Goal: Task Accomplishment & Management: Use online tool/utility

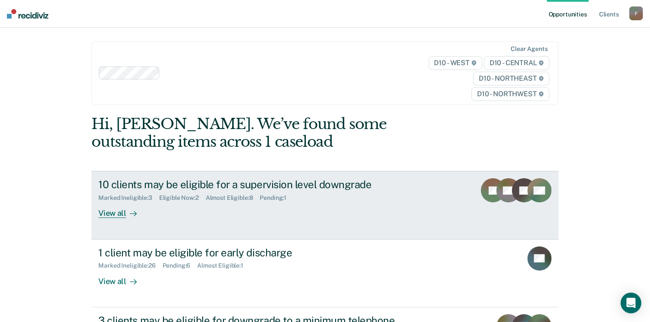
click at [175, 197] on div "Eligible Now : 2" at bounding box center [182, 197] width 47 height 7
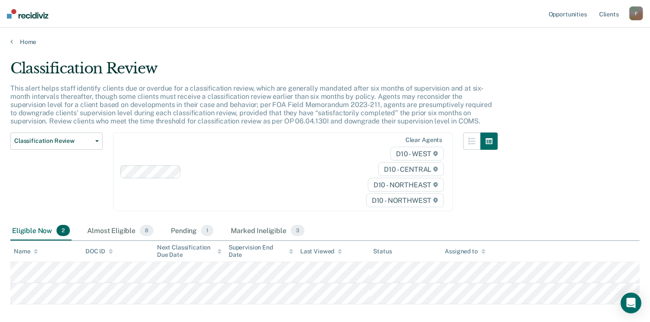
scroll to position [43, 0]
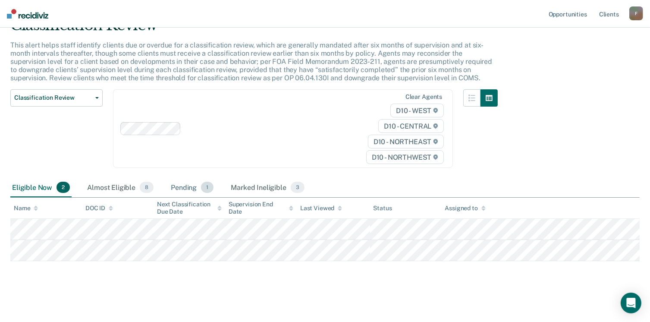
click at [171, 187] on div "Pending 1" at bounding box center [192, 187] width 46 height 19
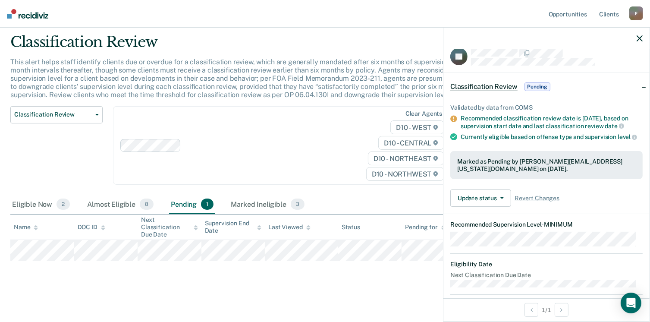
scroll to position [0, 0]
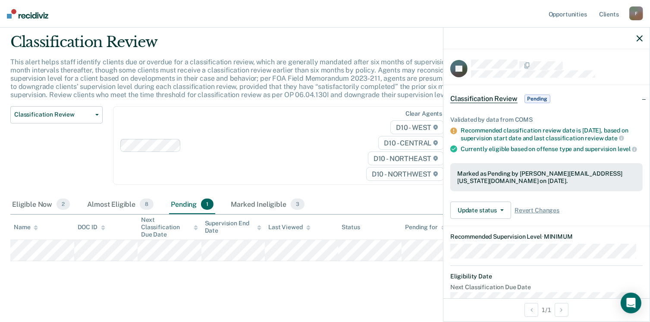
click at [537, 97] on span "Pending" at bounding box center [537, 98] width 26 height 9
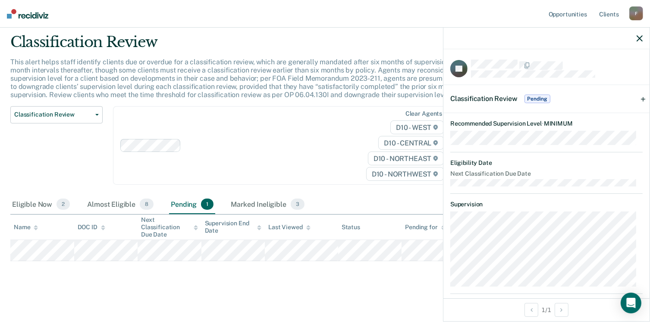
click at [638, 37] on icon "button" at bounding box center [639, 38] width 6 height 6
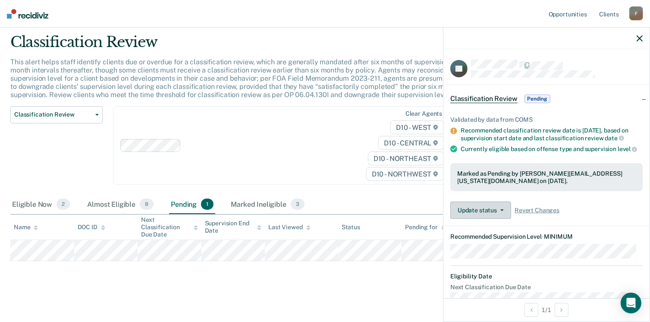
click at [488, 216] on button "Update status" at bounding box center [480, 209] width 61 height 17
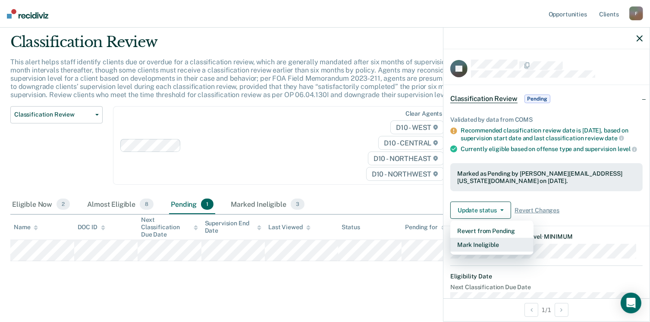
click at [488, 249] on button "Mark Ineligible" at bounding box center [491, 245] width 83 height 14
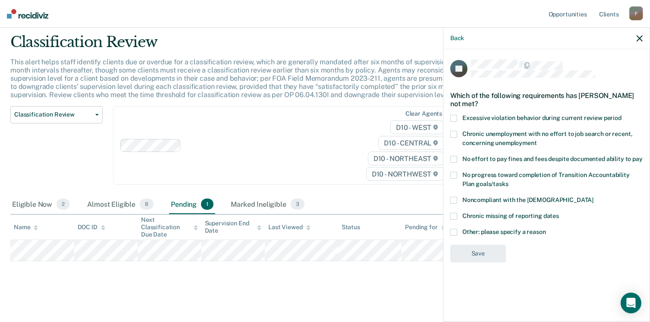
click at [452, 230] on span at bounding box center [453, 231] width 7 height 7
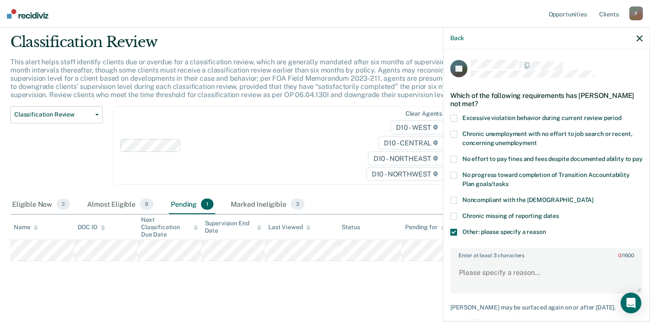
click at [452, 235] on span at bounding box center [453, 231] width 7 height 7
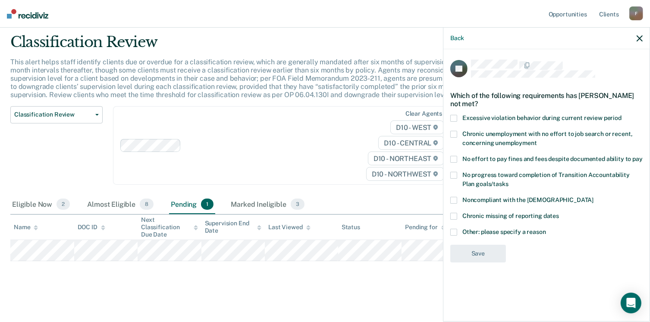
click at [456, 161] on span at bounding box center [453, 159] width 7 height 7
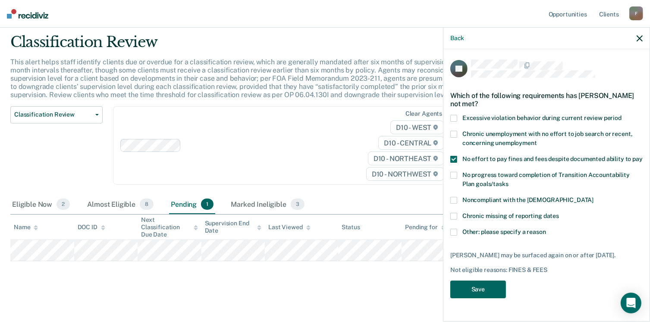
click at [478, 283] on button "Save" at bounding box center [478, 289] width 56 height 18
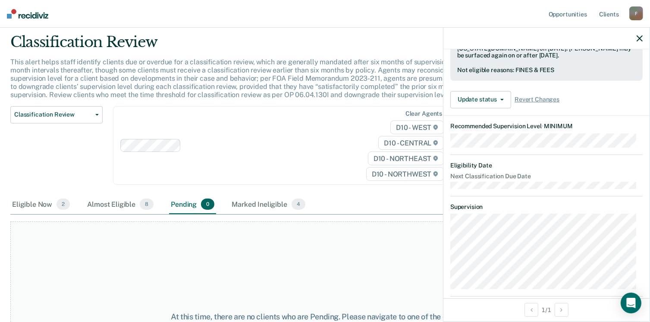
scroll to position [116, 0]
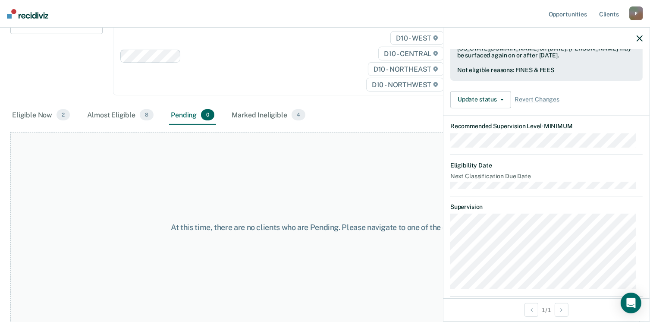
click at [638, 38] on icon "button" at bounding box center [639, 38] width 6 height 6
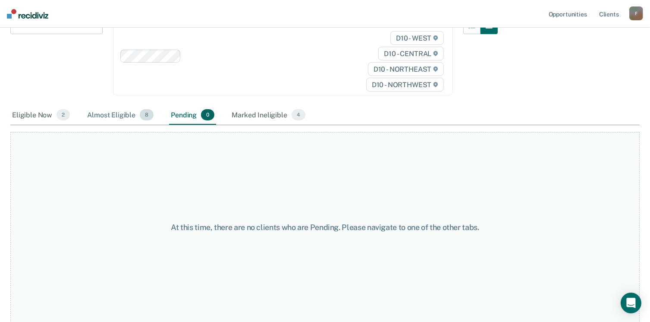
click at [121, 113] on div "Almost Eligible 8" at bounding box center [120, 115] width 70 height 19
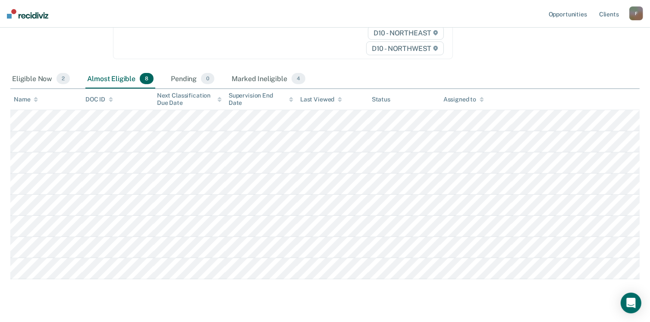
scroll to position [151, 0]
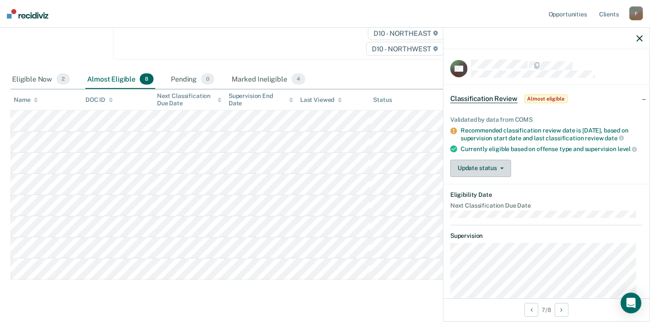
click at [469, 173] on button "Update status" at bounding box center [480, 168] width 61 height 17
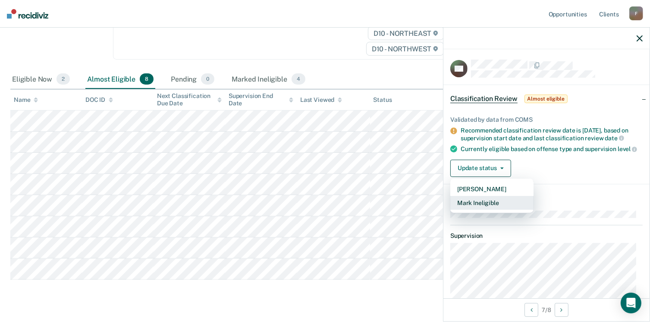
click at [496, 206] on button "Mark Ineligible" at bounding box center [491, 203] width 83 height 14
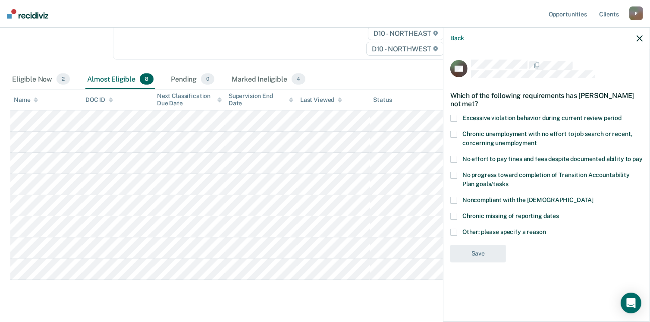
click at [452, 231] on span at bounding box center [453, 231] width 7 height 7
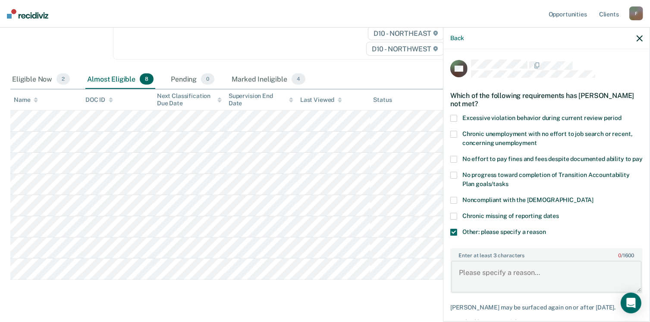
click at [460, 281] on textarea "Enter at least 3 characters 0 / 1600" at bounding box center [546, 276] width 191 height 32
type textarea "Failed to complete Flip the Script"
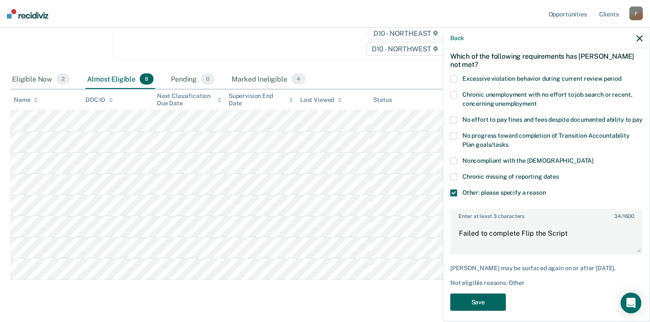
click at [474, 311] on button "Save" at bounding box center [478, 302] width 56 height 18
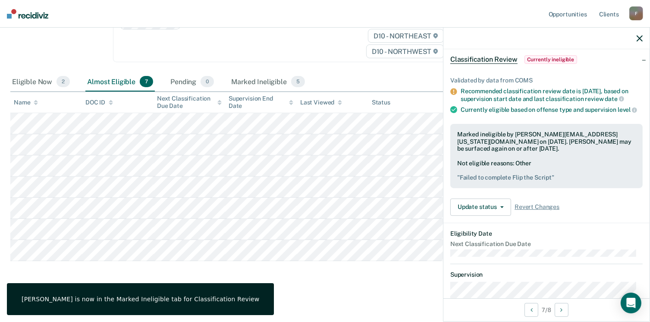
click at [146, 269] on div "Classification Review This alert helps staff identify clients due or overdue fo…" at bounding box center [324, 98] width 629 height 375
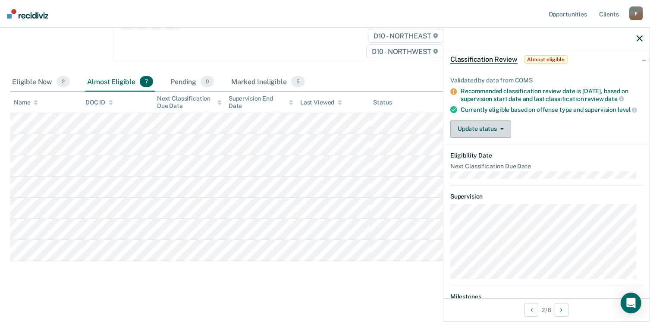
click at [480, 132] on button "Update status" at bounding box center [480, 128] width 61 height 17
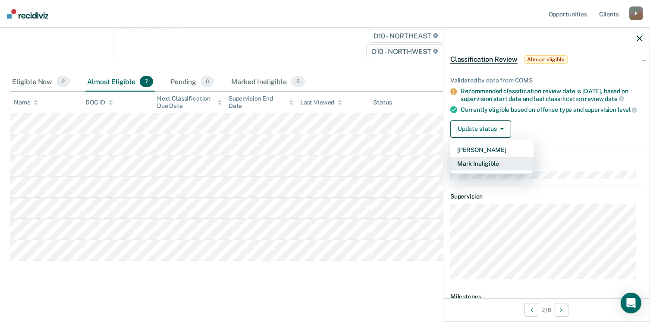
click at [491, 168] on button "Mark Ineligible" at bounding box center [491, 163] width 83 height 14
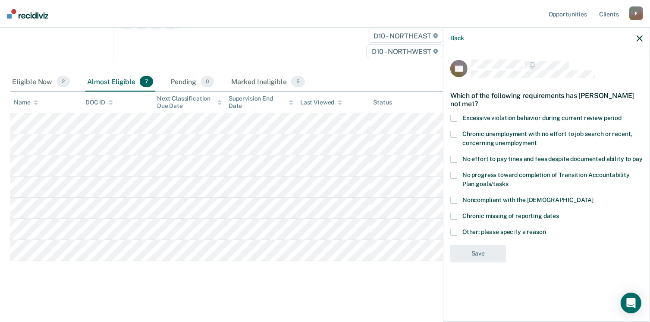
click at [457, 233] on label "Other: please specify a reason" at bounding box center [546, 232] width 192 height 9
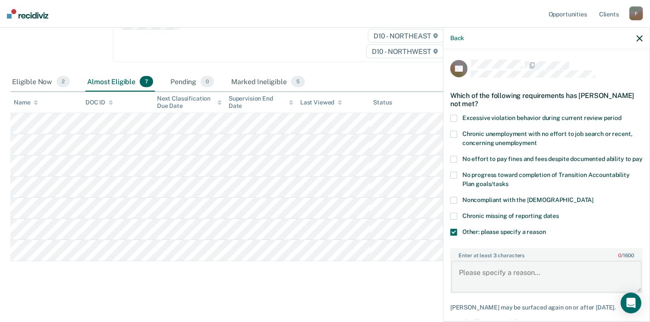
click at [460, 278] on textarea "Enter at least 3 characters 0 / 1600" at bounding box center [546, 276] width 191 height 32
type textarea "Discharged denied by Judge."
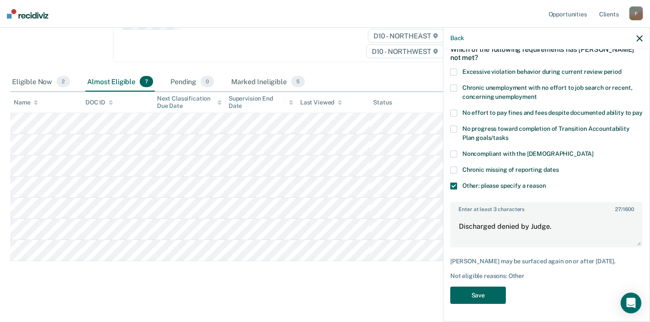
click at [479, 303] on button "Save" at bounding box center [478, 295] width 56 height 18
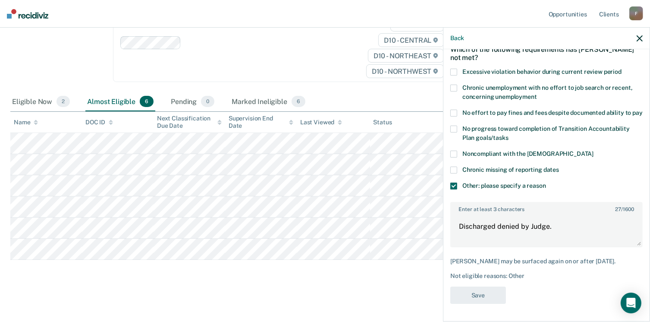
scroll to position [128, 0]
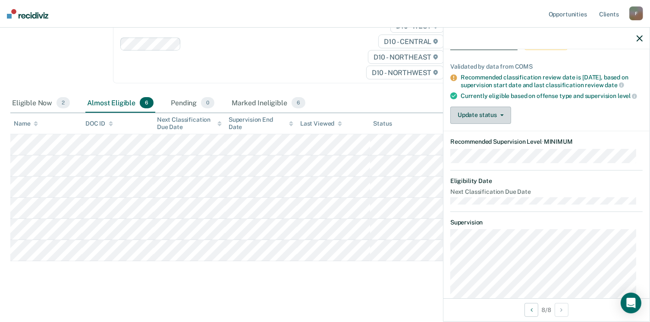
click at [483, 121] on button "Update status" at bounding box center [480, 114] width 61 height 17
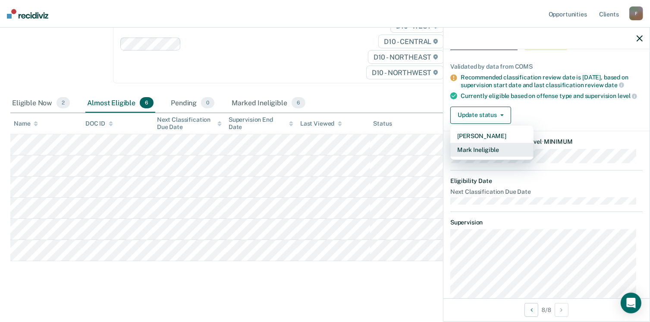
click at [475, 152] on button "Mark Ineligible" at bounding box center [491, 150] width 83 height 14
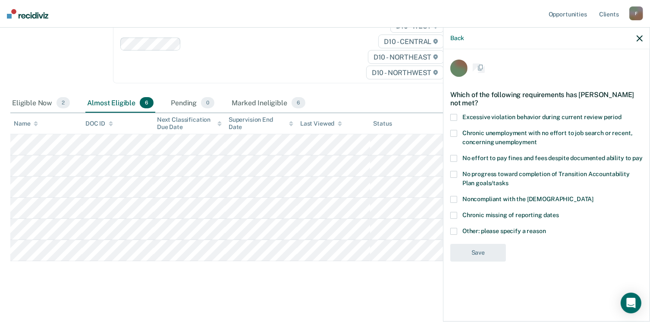
scroll to position [0, 0]
click at [457, 231] on label "Other: please specify a reason" at bounding box center [546, 232] width 192 height 9
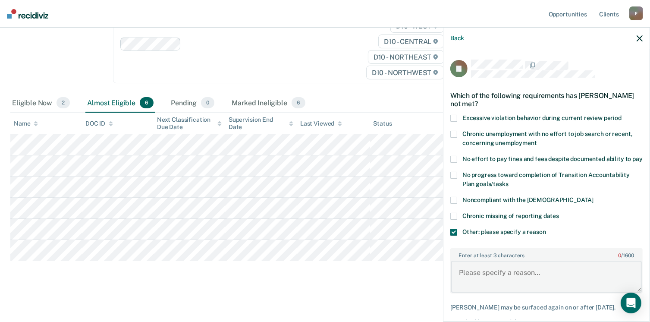
click at [461, 281] on textarea "Enter at least 3 characters 0 / 1600" at bounding box center [546, 276] width 191 height 32
type textarea "Completing treatment plan"
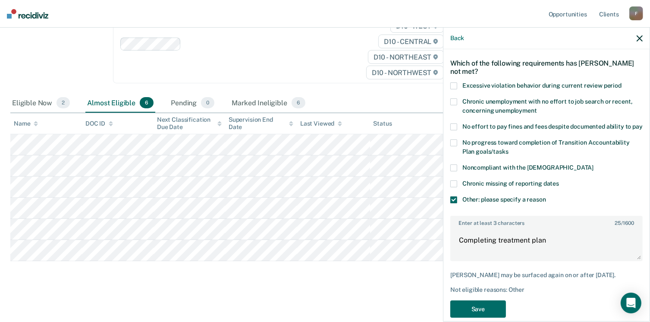
scroll to position [44, 0]
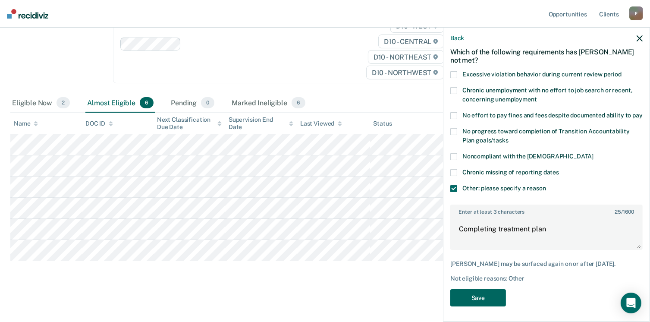
click at [477, 307] on button "Save" at bounding box center [478, 298] width 56 height 18
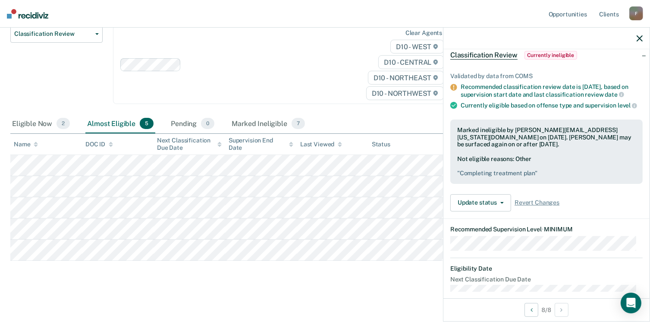
click at [477, 313] on div "8 / 8" at bounding box center [546, 309] width 206 height 23
